Goal: Task Accomplishment & Management: Complete application form

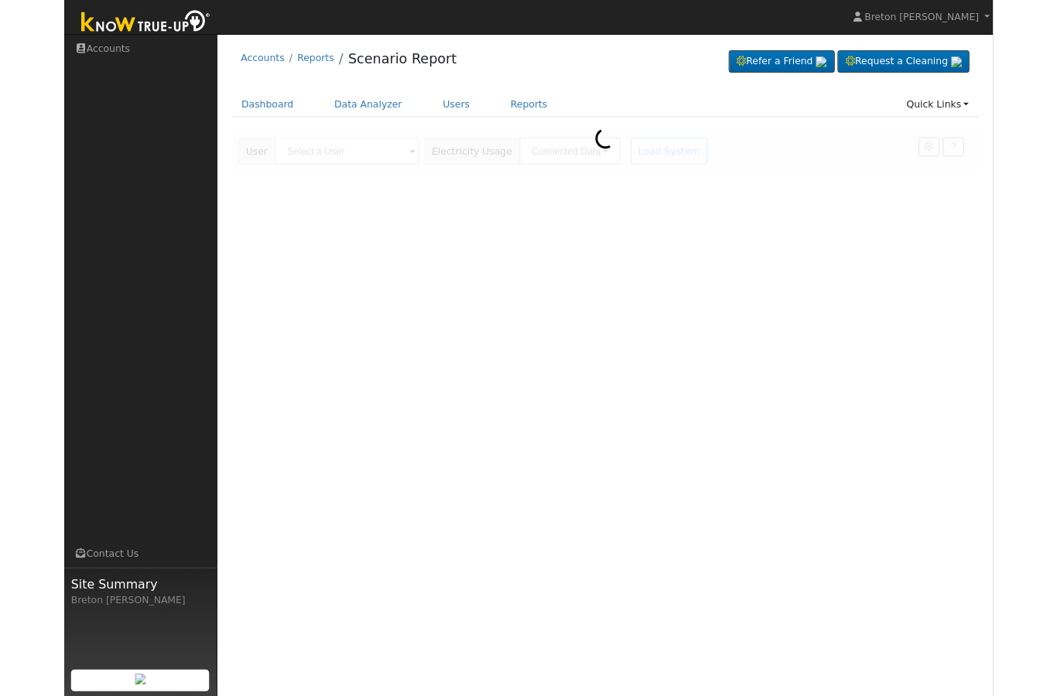
scroll to position [96, 0]
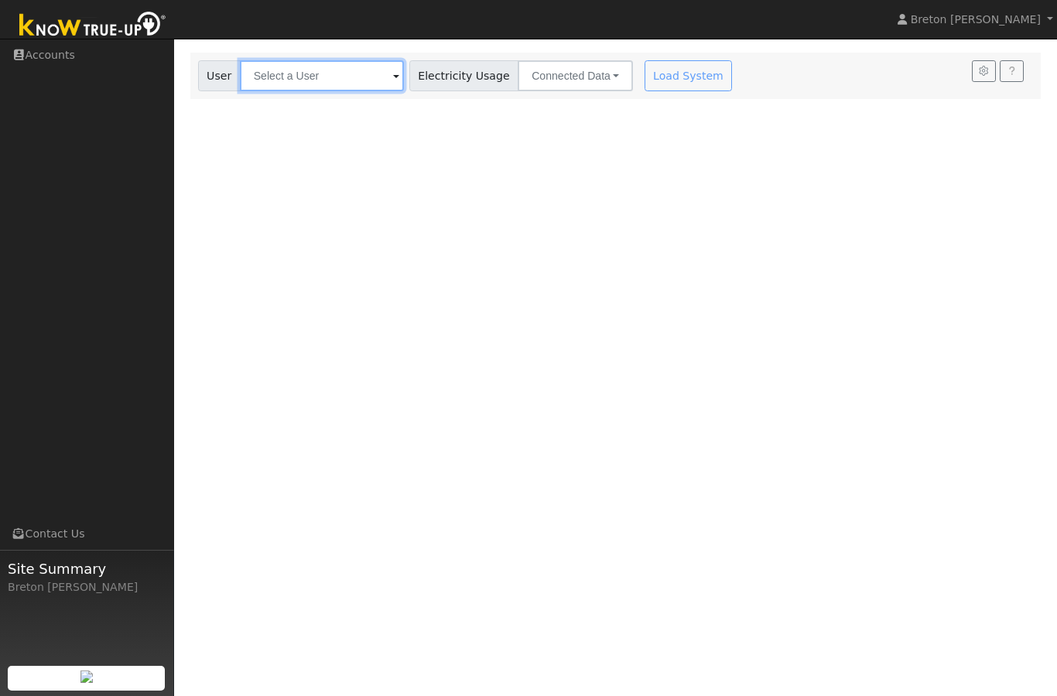
click at [309, 81] on input "text" at bounding box center [322, 75] width 164 height 31
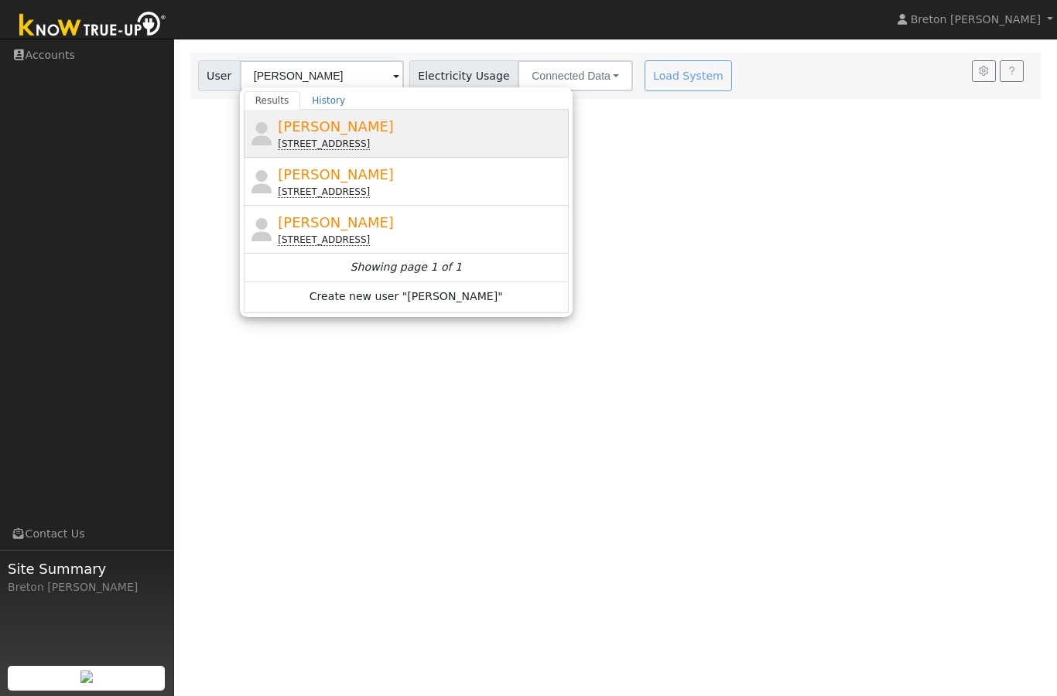
click at [332, 137] on div "1713 Pajaro Drive, Los Banos, CA 93635" at bounding box center [421, 144] width 287 height 14
type input "Rick Avelar"
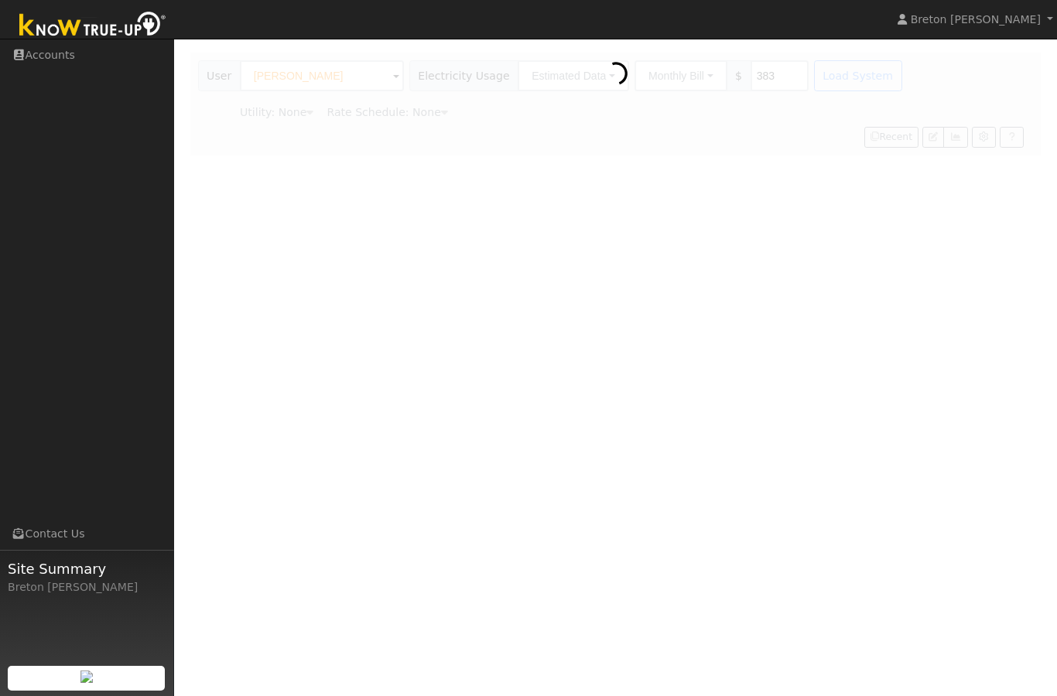
type input "Pacific Gas & Electric"
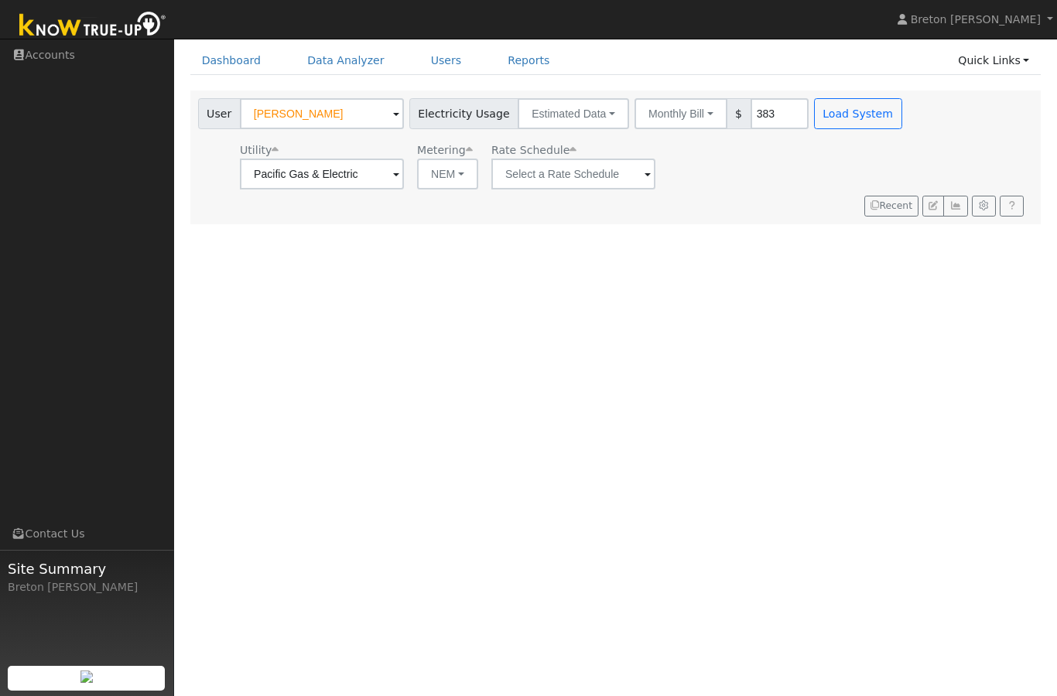
scroll to position [0, 0]
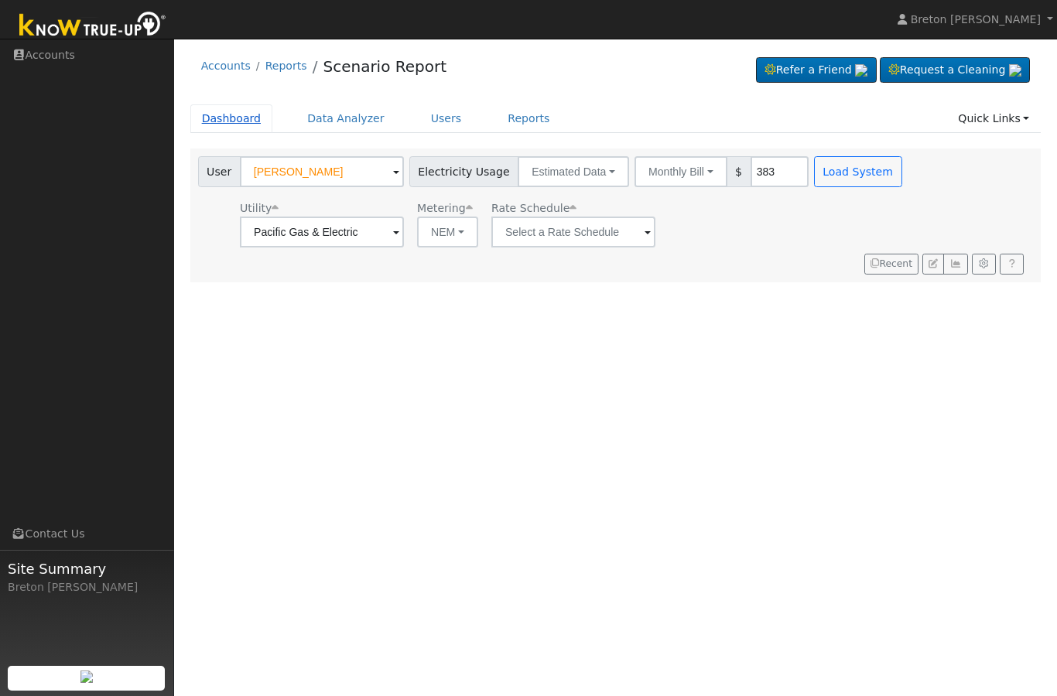
click at [243, 118] on link "Dashboard" at bounding box center [231, 118] width 83 height 29
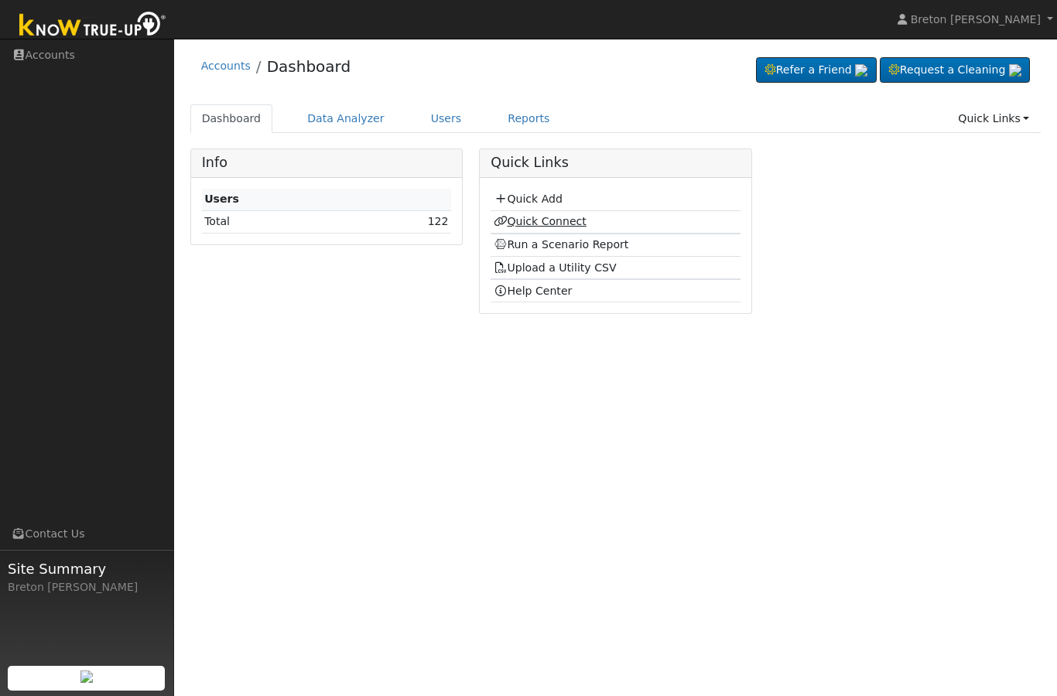
click at [551, 221] on link "Quick Connect" at bounding box center [540, 221] width 93 height 12
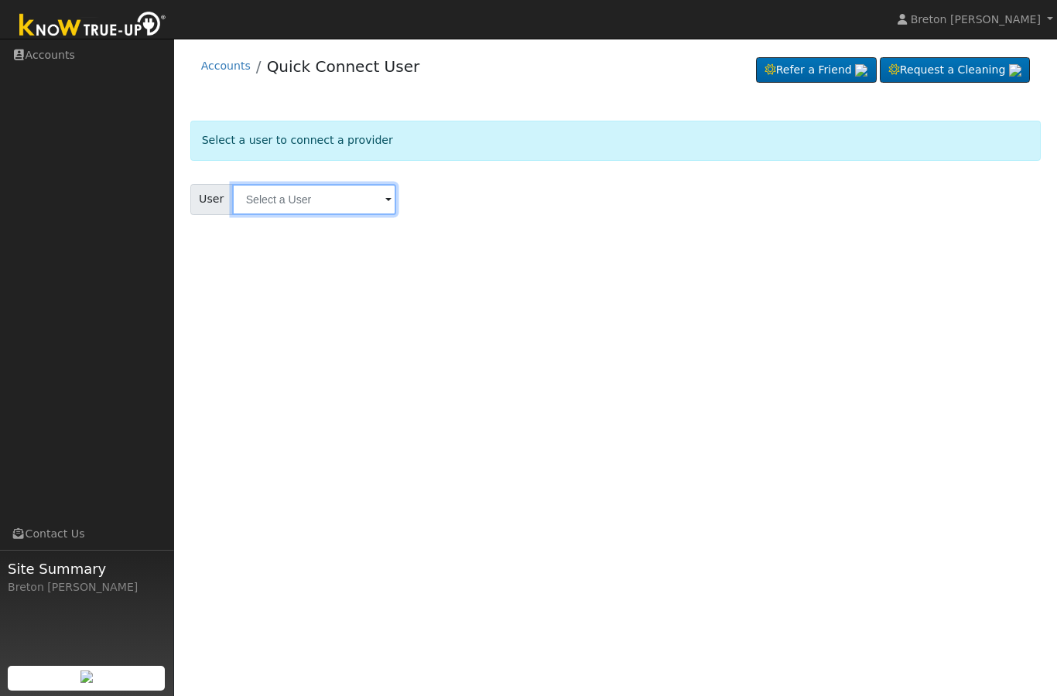
click at [319, 201] on input "text" at bounding box center [314, 199] width 164 height 31
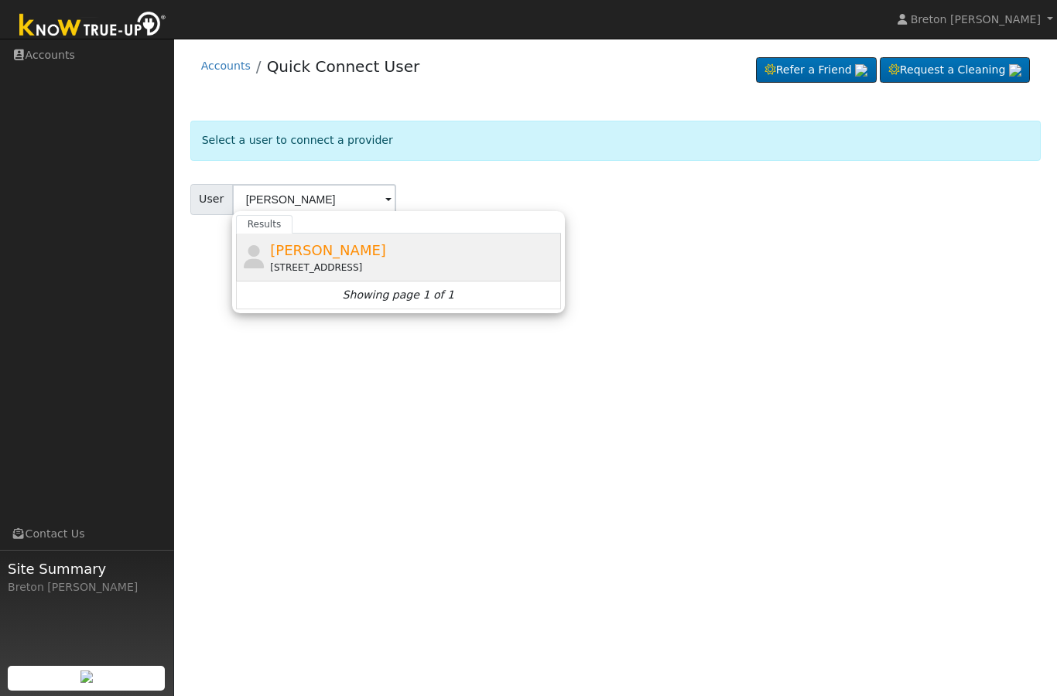
click at [317, 255] on span "[PERSON_NAME]" at bounding box center [328, 250] width 116 height 16
type input "[PERSON_NAME]"
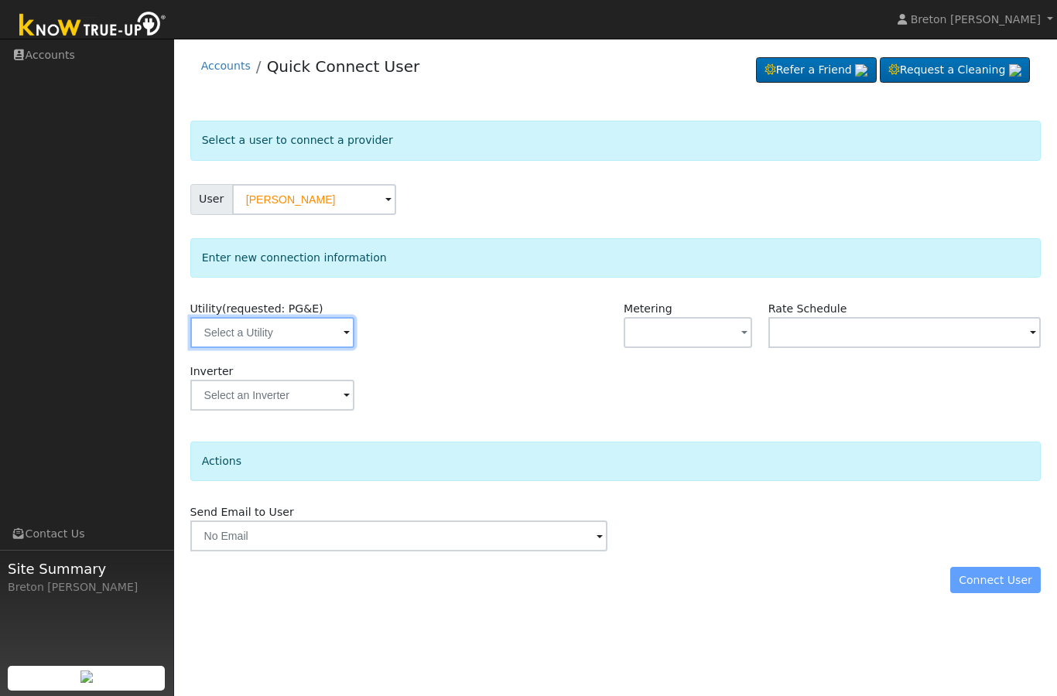
click at [262, 330] on input "text" at bounding box center [272, 332] width 164 height 31
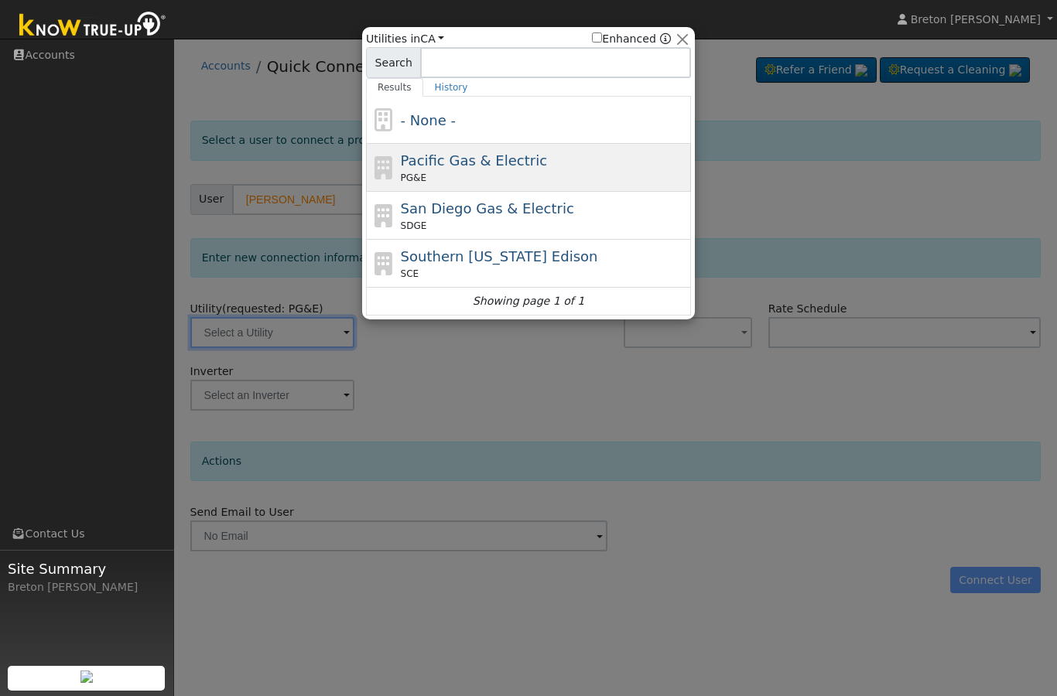
click at [479, 165] on span "Pacific Gas & Electric" at bounding box center [474, 160] width 146 height 16
type input "PG&E"
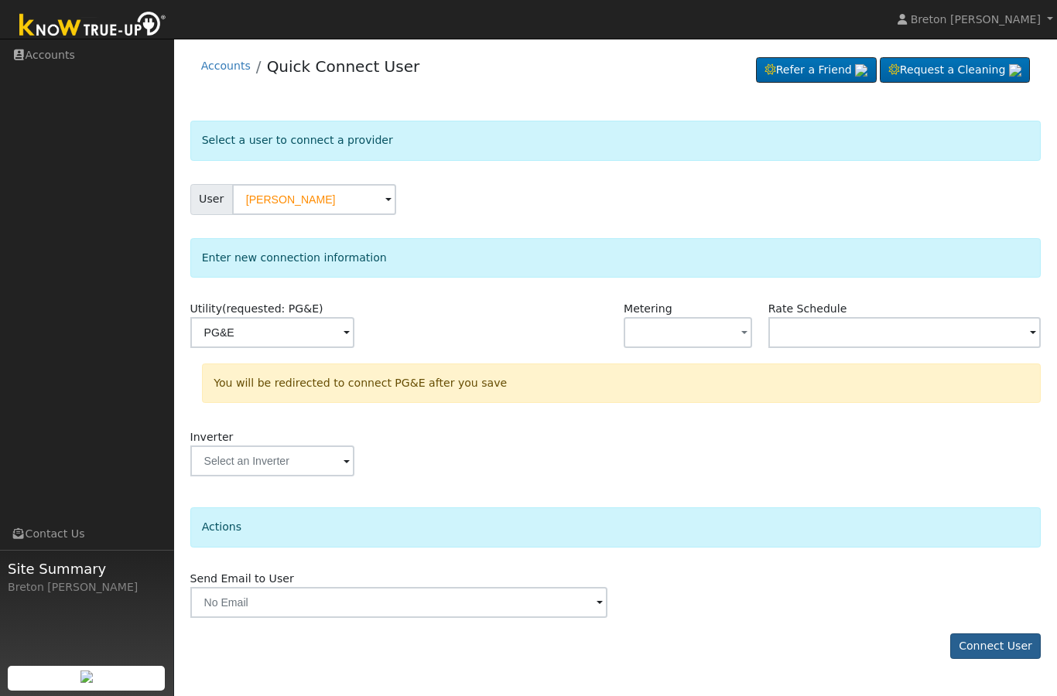
click at [1009, 653] on button "Connect User" at bounding box center [995, 647] width 91 height 26
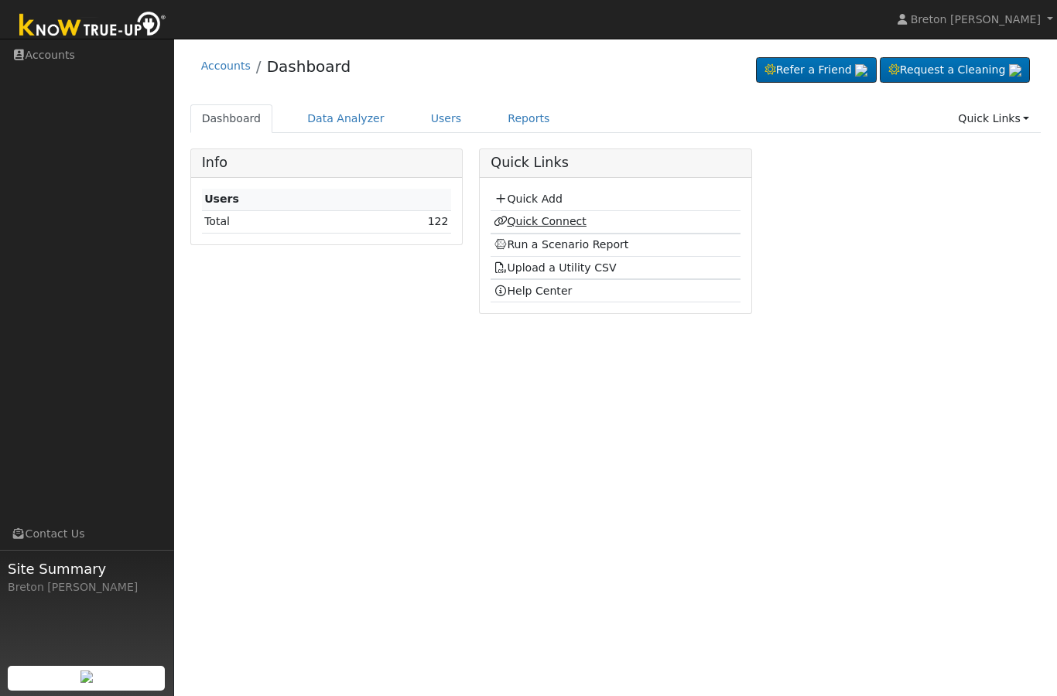
click at [544, 224] on link "Quick Connect" at bounding box center [540, 221] width 93 height 12
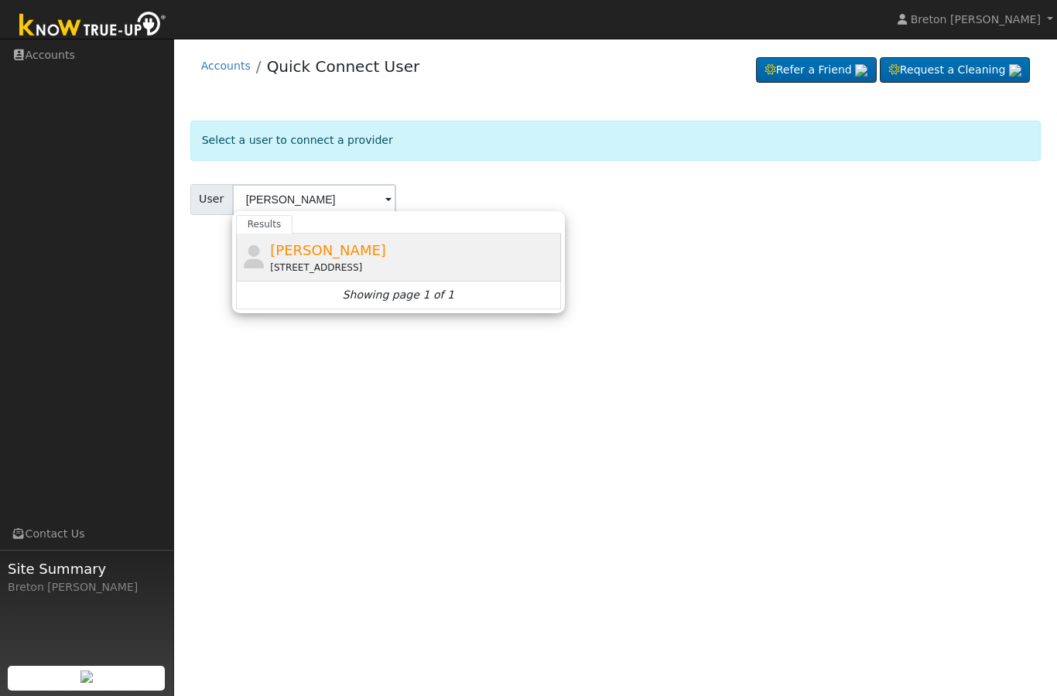
click at [313, 261] on div "[STREET_ADDRESS]" at bounding box center [413, 268] width 287 height 14
type input "[PERSON_NAME]"
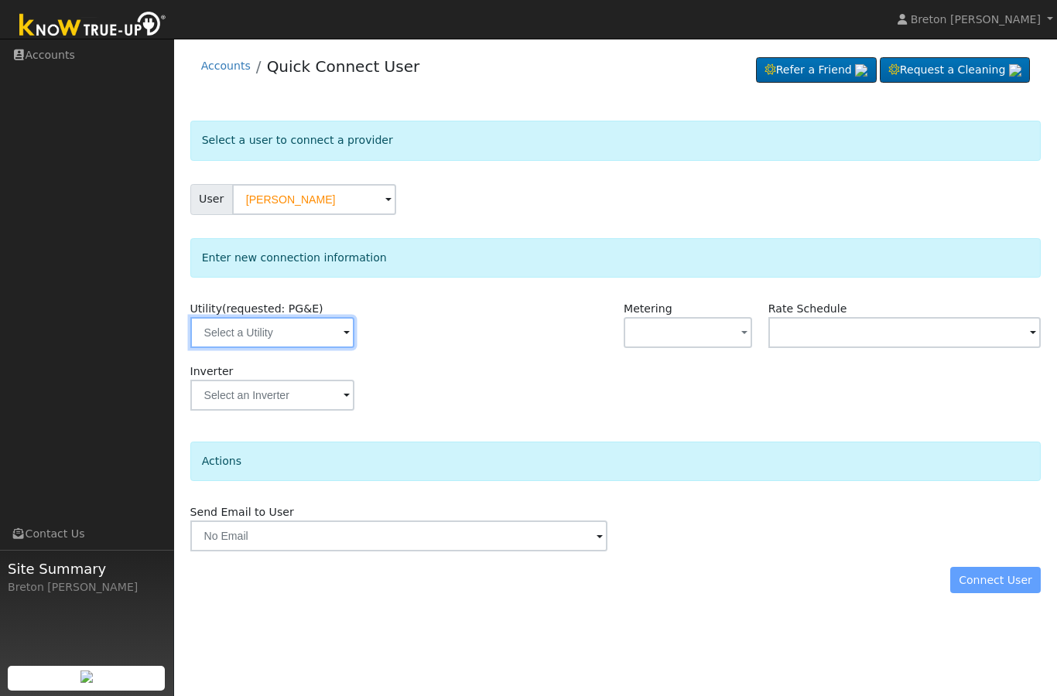
click at [282, 332] on input "text" at bounding box center [272, 332] width 164 height 31
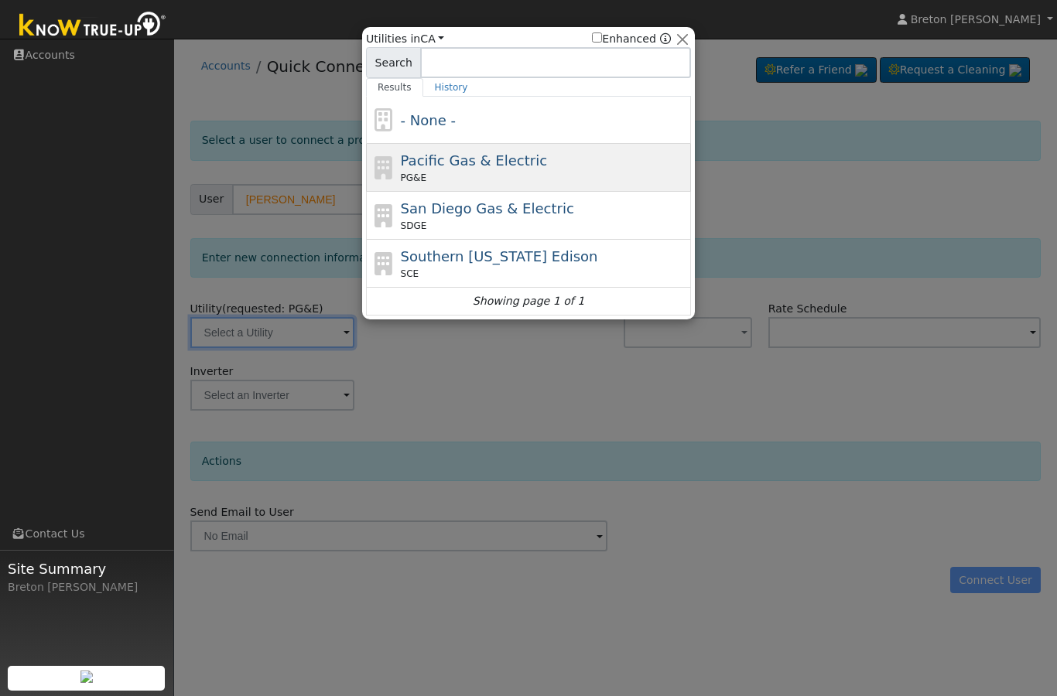
click at [473, 169] on span "Pacific Gas & Electric" at bounding box center [474, 160] width 146 height 16
type input "PG&E"
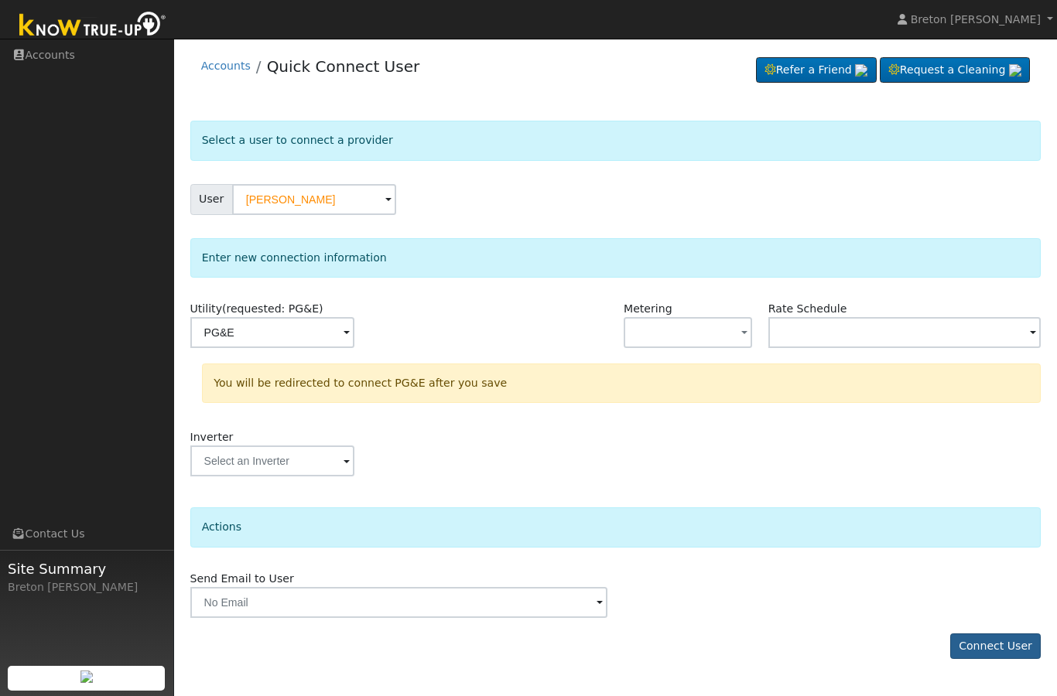
click at [1000, 656] on button "Connect User" at bounding box center [995, 647] width 91 height 26
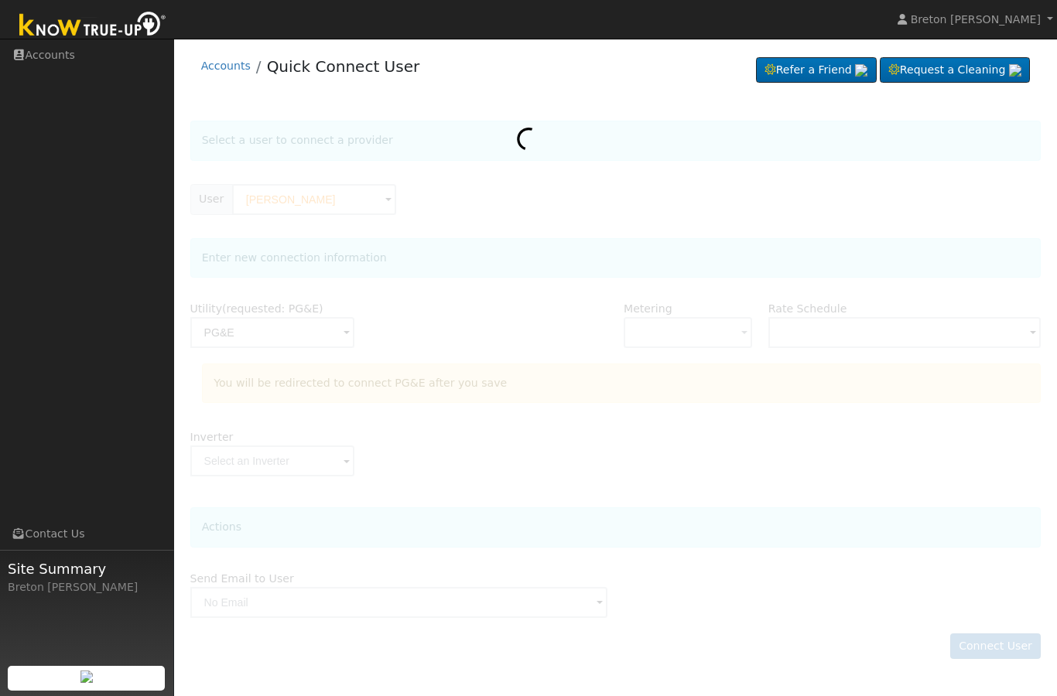
click at [313, 204] on div at bounding box center [615, 398] width 851 height 554
click at [42, 63] on link "Accounts" at bounding box center [87, 55] width 174 height 32
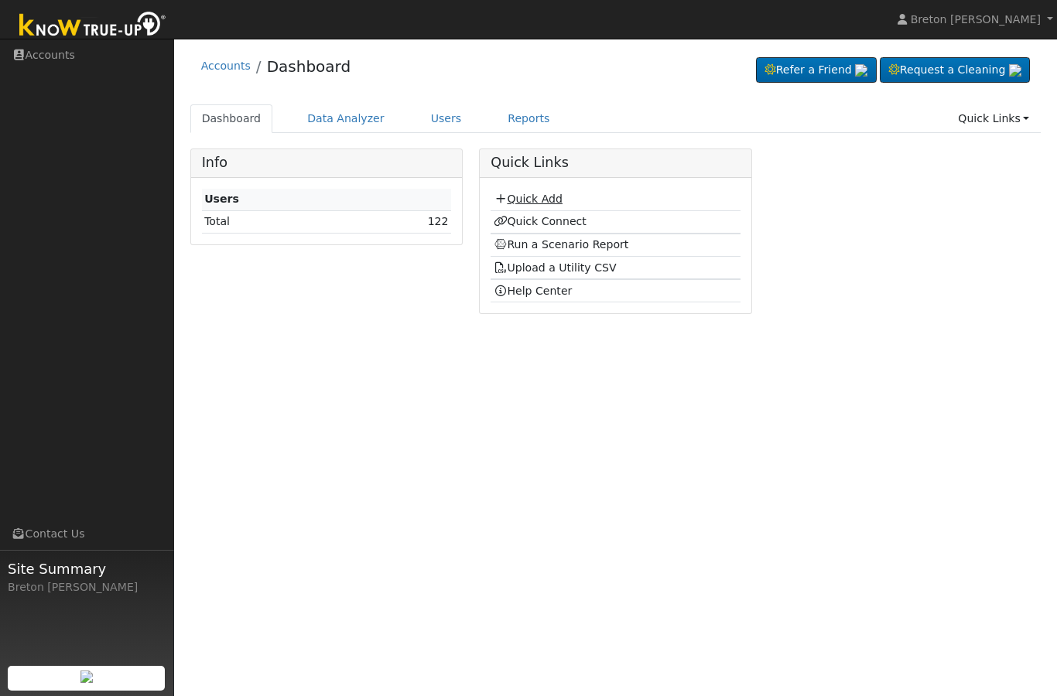
click at [525, 205] on link "Quick Add" at bounding box center [528, 199] width 69 height 12
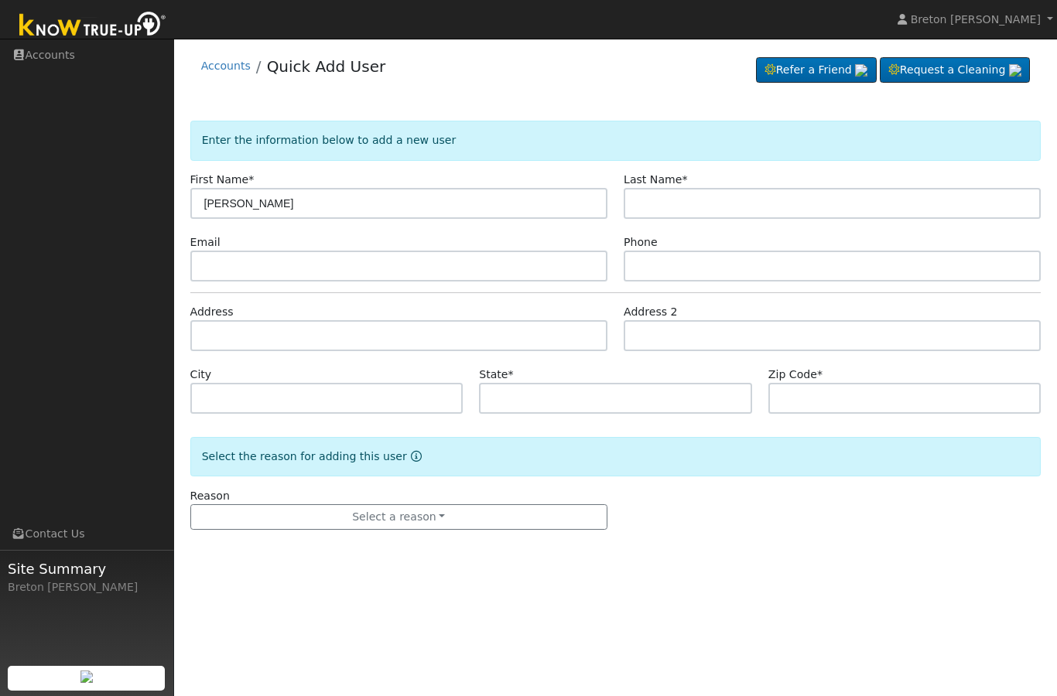
type input "[PERSON_NAME]"
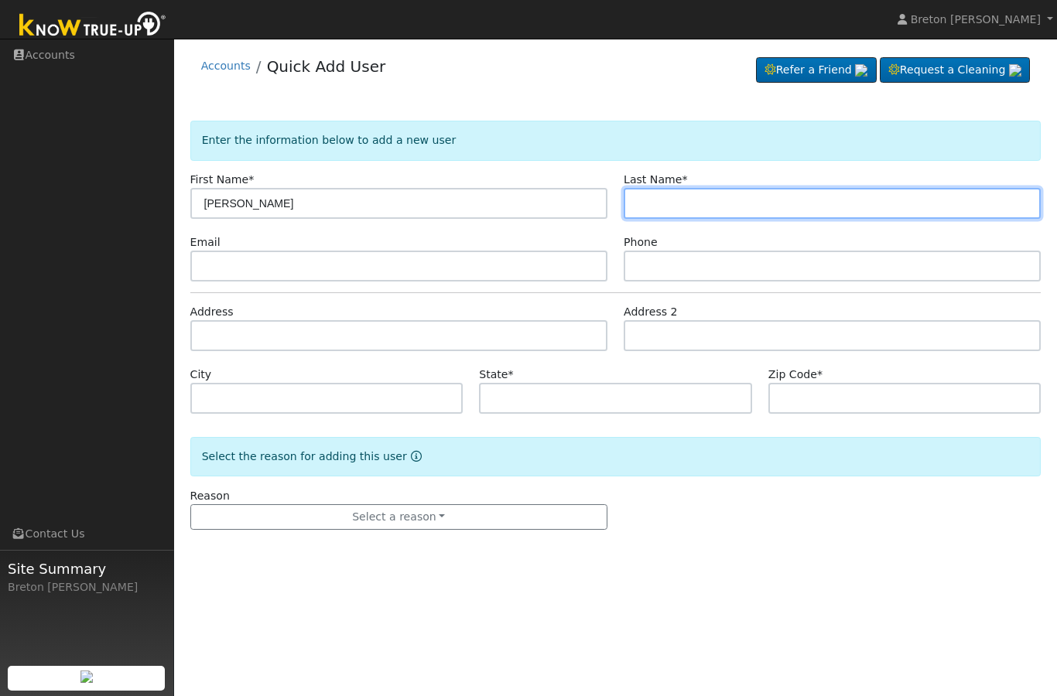
click at [702, 199] on input "text" at bounding box center [832, 203] width 417 height 31
type input "ayish"
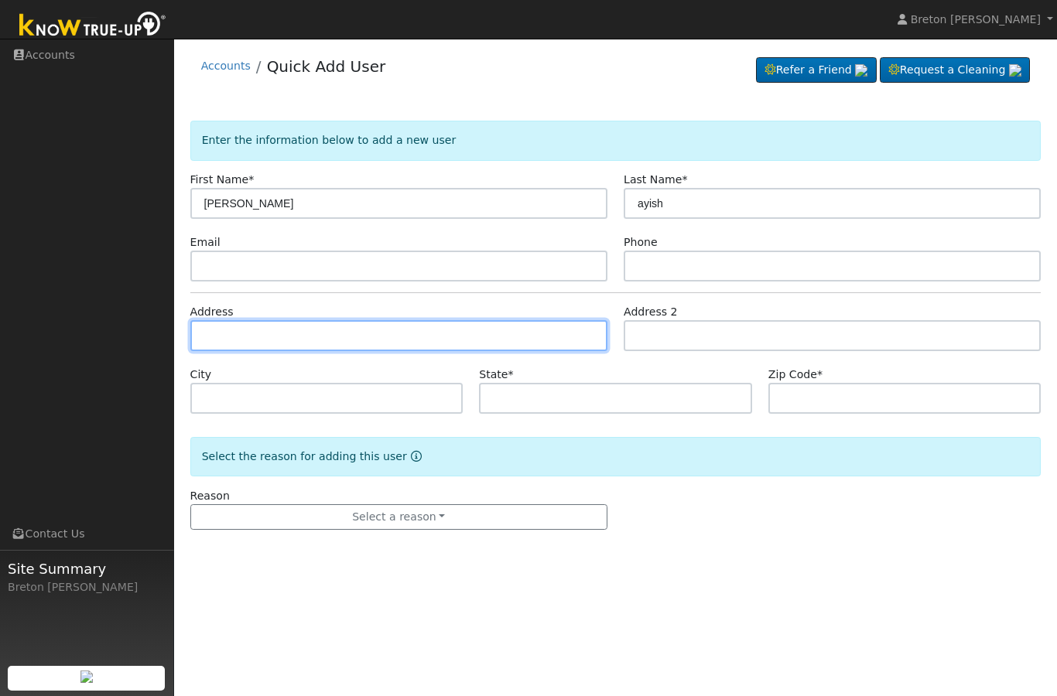
click at [228, 334] on input "text" at bounding box center [398, 335] width 417 height 31
type input "[STREET_ADDRESS][PERSON_NAME]"
type input "[GEOGRAPHIC_DATA]"
type input "CA"
type input "93722"
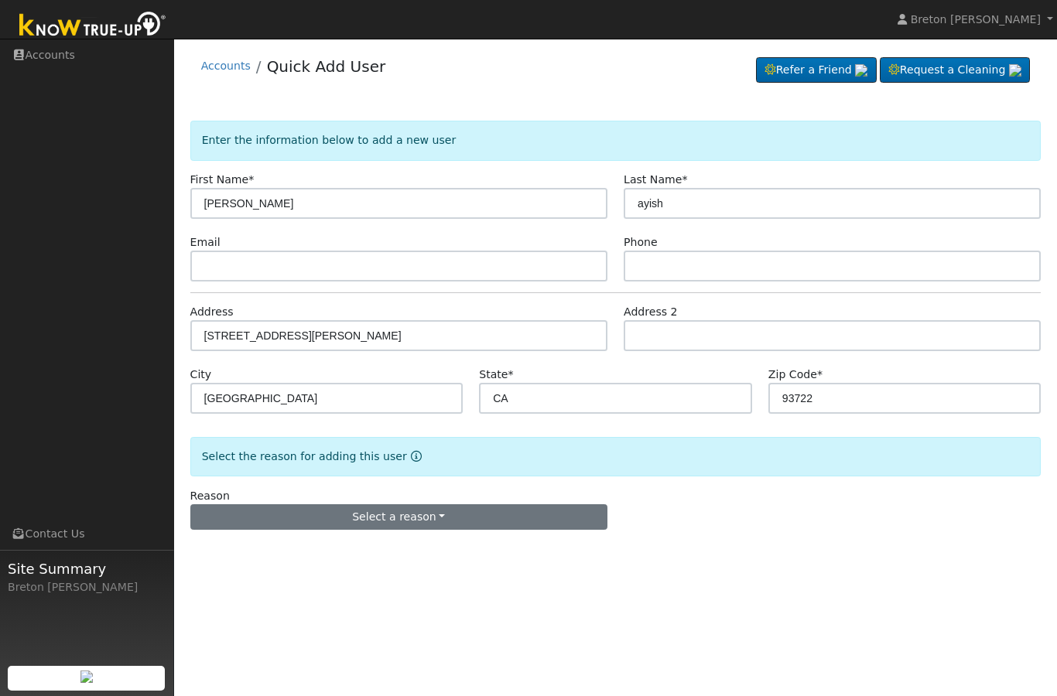
click at [442, 521] on button "Select a reason" at bounding box center [398, 517] width 417 height 26
click at [272, 441] on link "New lead" at bounding box center [276, 442] width 171 height 22
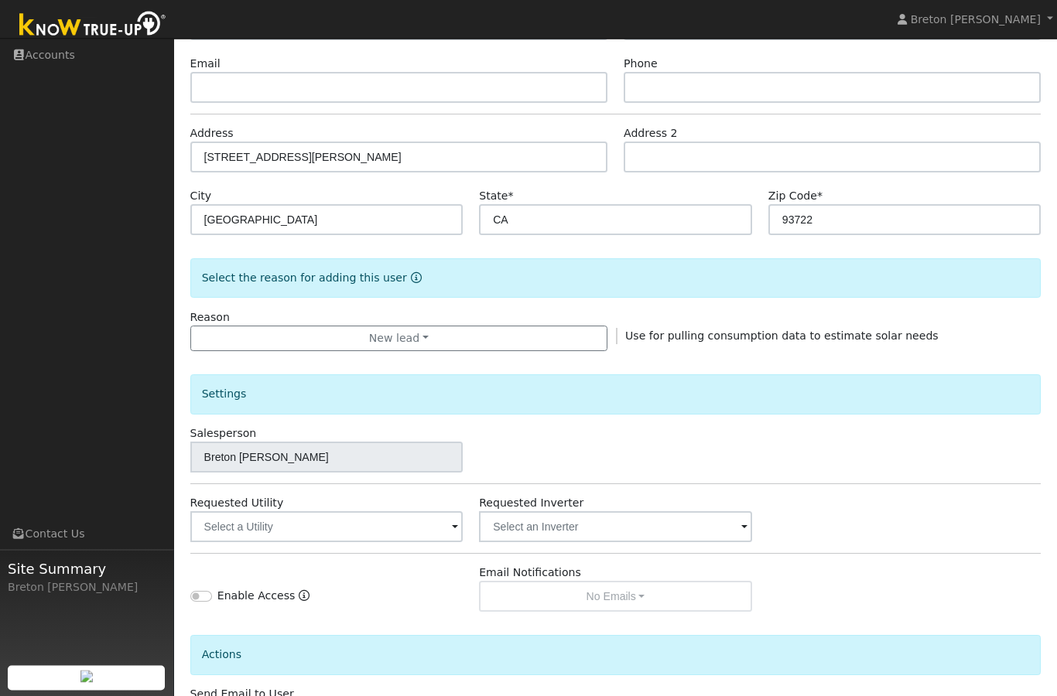
scroll to position [194, 0]
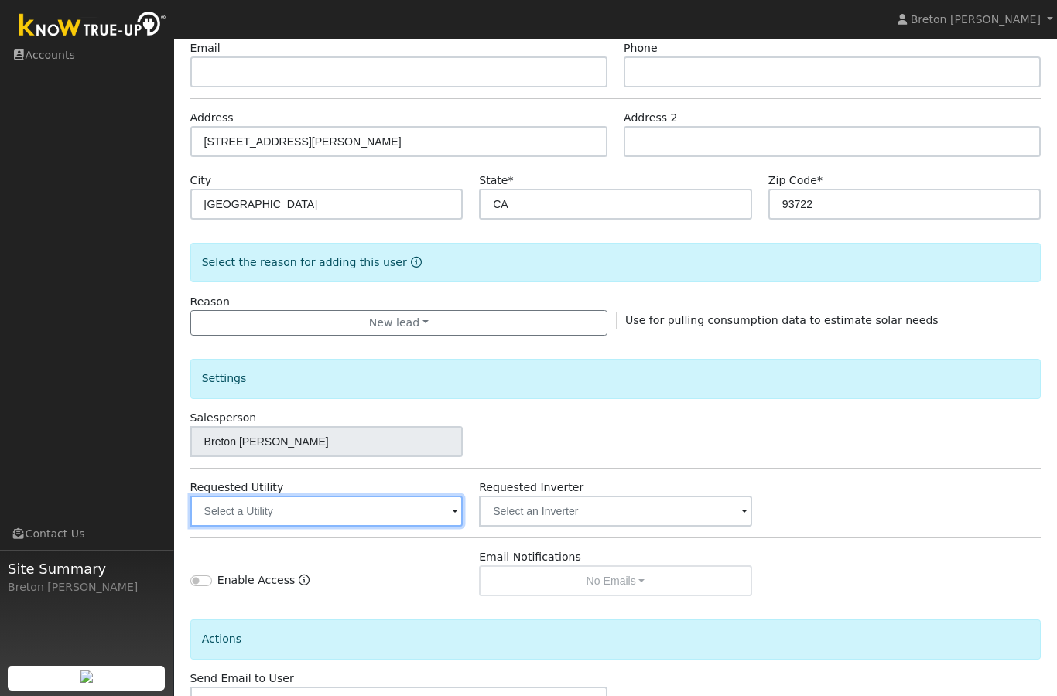
click at [412, 521] on input "text" at bounding box center [326, 511] width 273 height 31
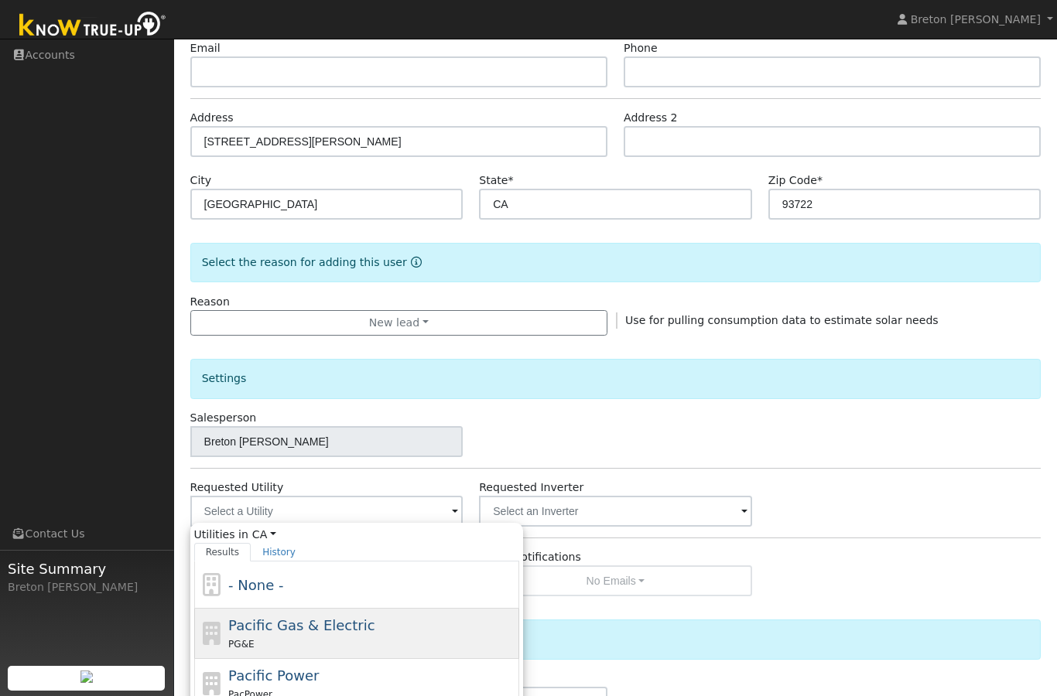
click at [311, 634] on div "Pacific Gas & Electric PG&E" at bounding box center [371, 633] width 287 height 37
type input "Pacific Gas & Electric"
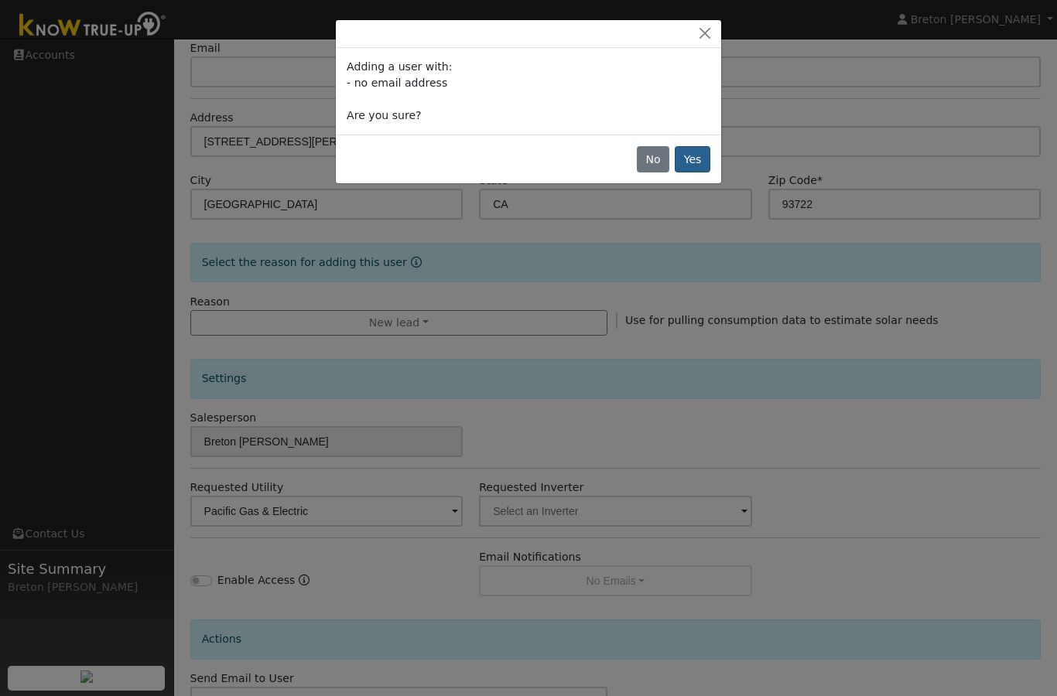
click at [696, 155] on button "Yes" at bounding box center [693, 159] width 36 height 26
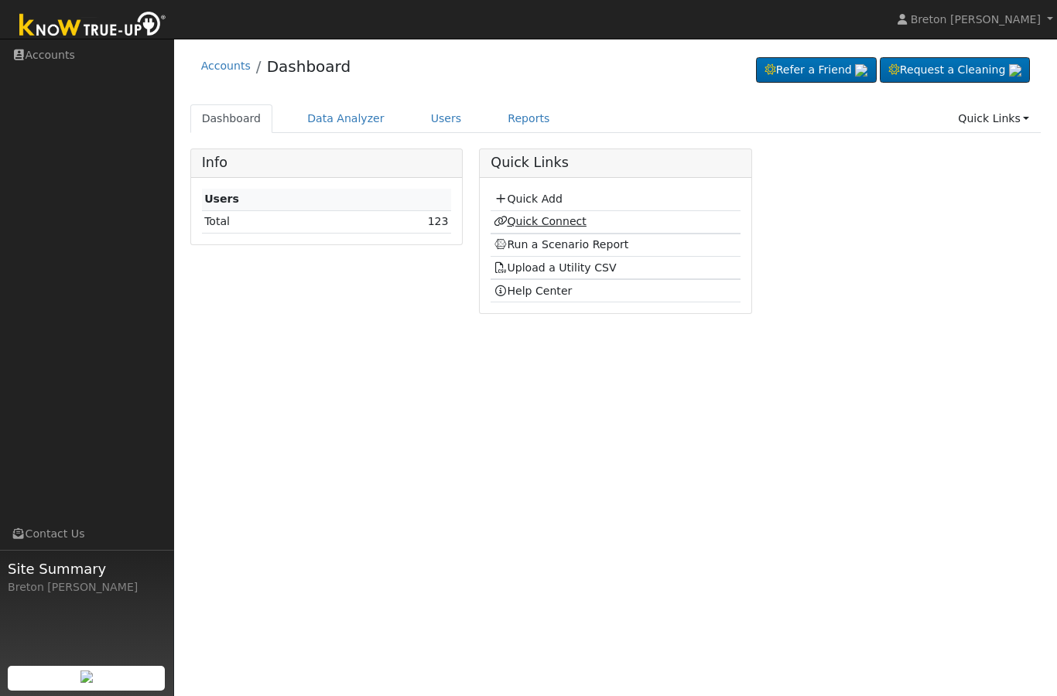
click at [545, 217] on link "Quick Connect" at bounding box center [540, 221] width 93 height 12
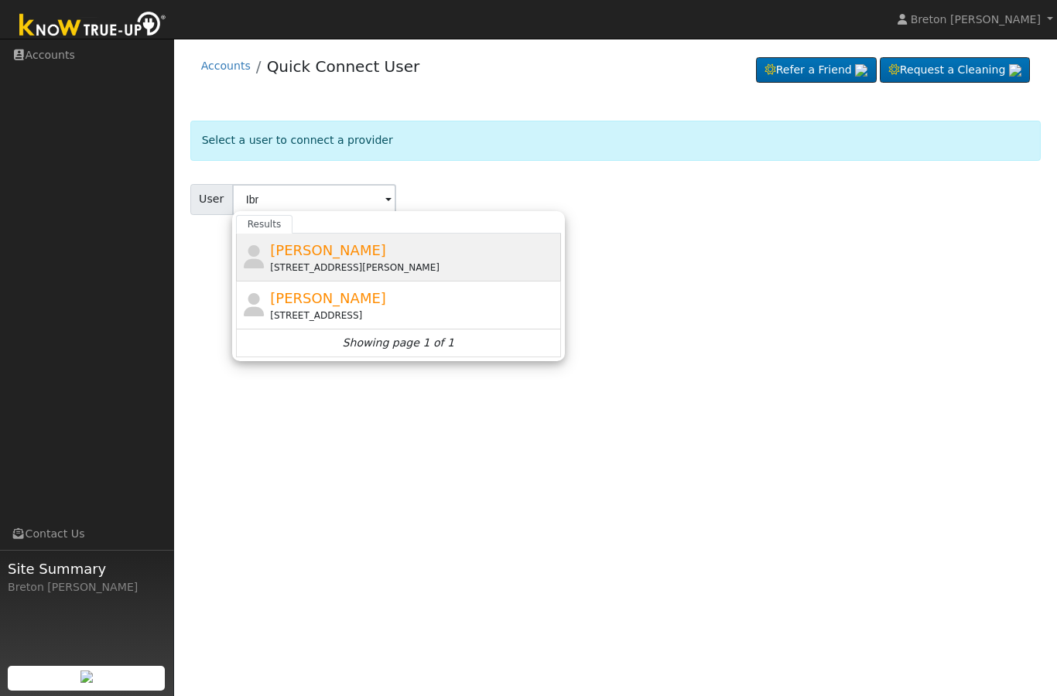
click at [333, 249] on span "[PERSON_NAME]" at bounding box center [328, 250] width 116 height 16
type input "[PERSON_NAME]"
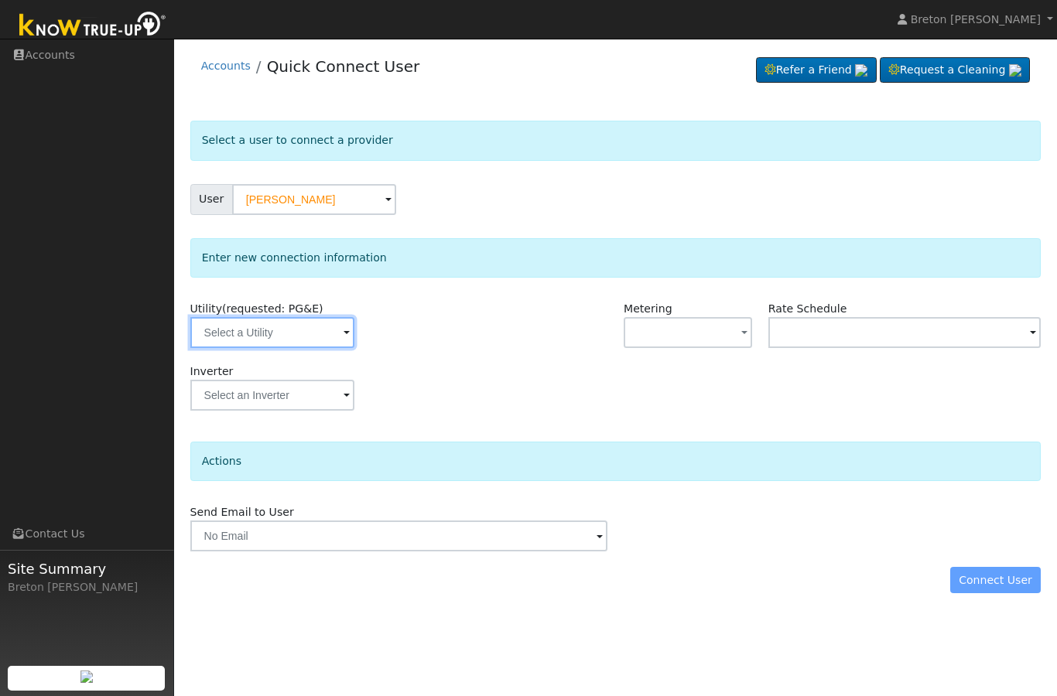
click at [282, 338] on input "text" at bounding box center [272, 332] width 164 height 31
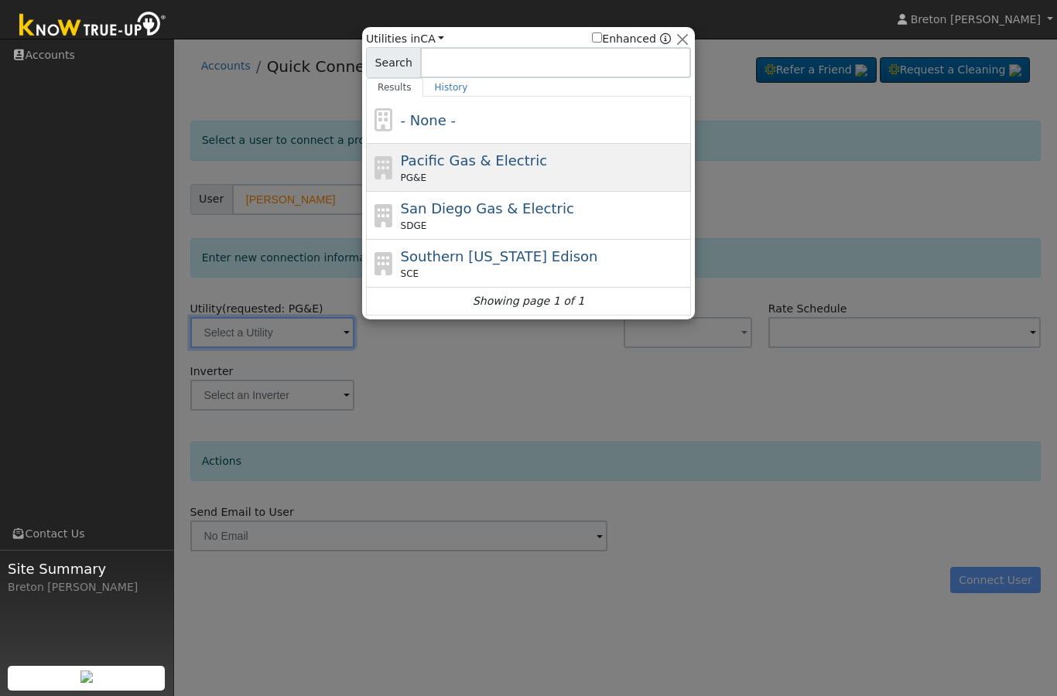
click at [466, 169] on span "Pacific Gas & Electric" at bounding box center [474, 160] width 146 height 16
type input "PG&E"
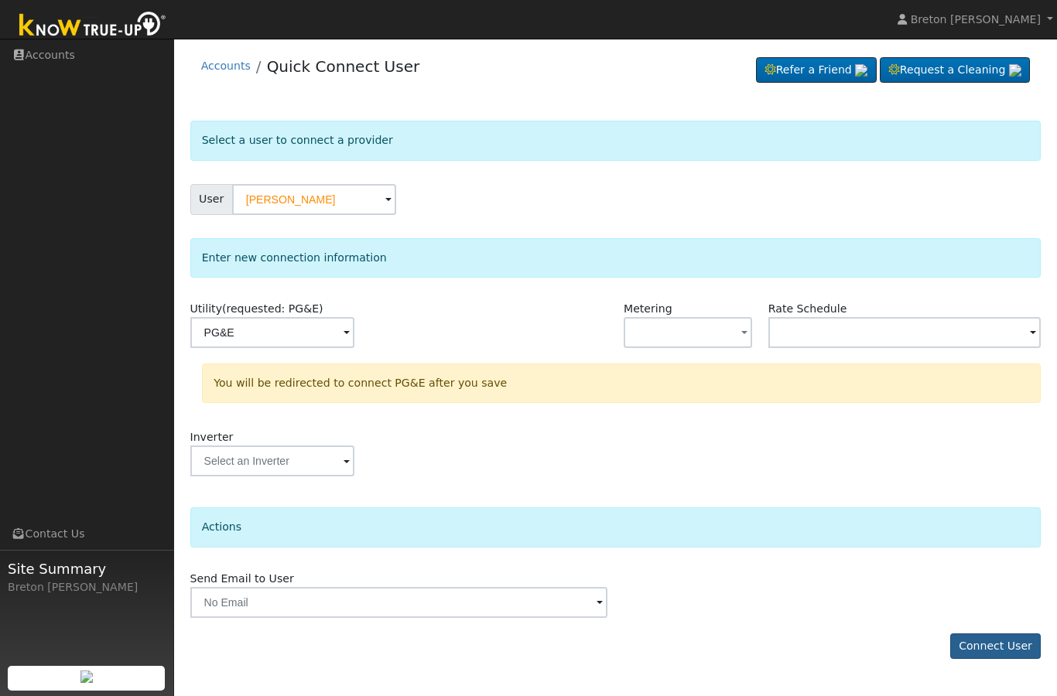
click at [1012, 641] on button "Connect User" at bounding box center [995, 647] width 91 height 26
